Goal: Task Accomplishment & Management: Manage account settings

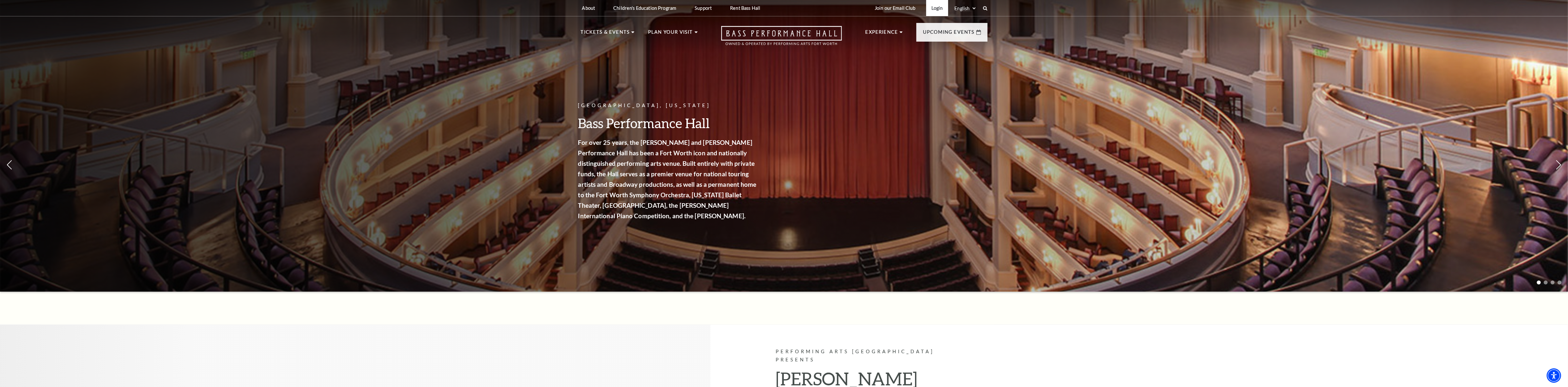
click at [933, 11] on link "Login" at bounding box center [937, 8] width 22 height 16
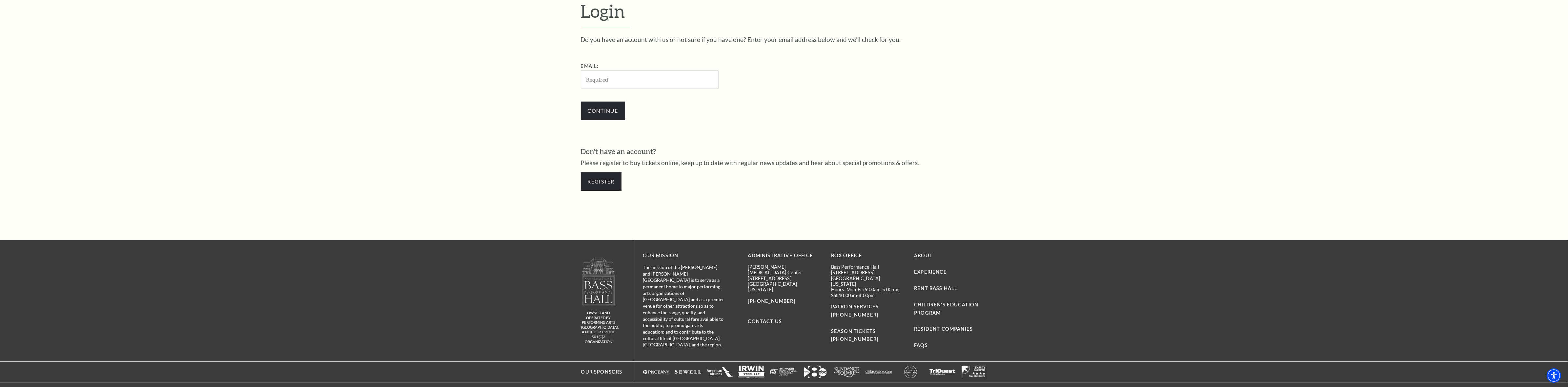
scroll to position [406, 0]
click at [662, 99] on div "Continue" at bounding box center [682, 112] width 203 height 32
click at [662, 75] on input "Email:" at bounding box center [649, 80] width 138 height 18
type input "[EMAIL_ADDRESS][DOMAIN_NAME]"
click at [596, 107] on input "Continue" at bounding box center [603, 112] width 44 height 18
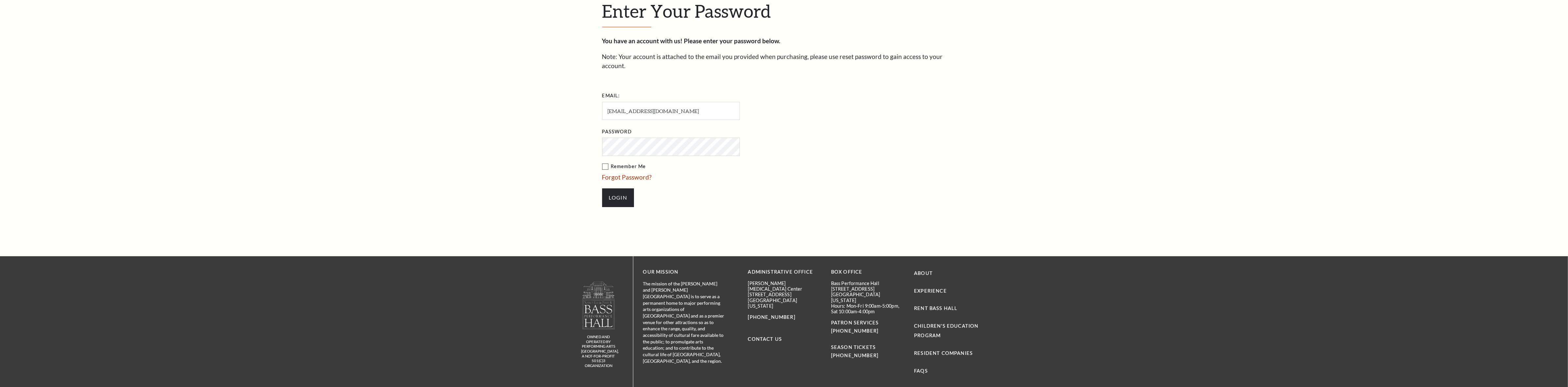
scroll to position [413, 0]
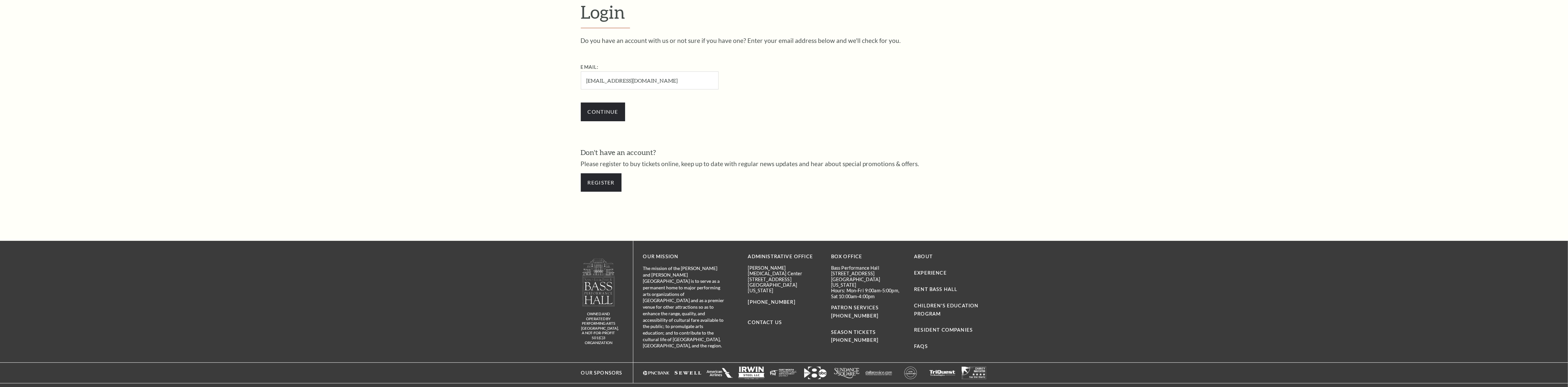
scroll to position [408, 0]
click at [659, 100] on div "Continue" at bounding box center [682, 111] width 203 height 32
click at [649, 83] on input "[EMAIL_ADDRESS][DOMAIN_NAME]" at bounding box center [649, 80] width 138 height 18
